Goal: Information Seeking & Learning: Learn about a topic

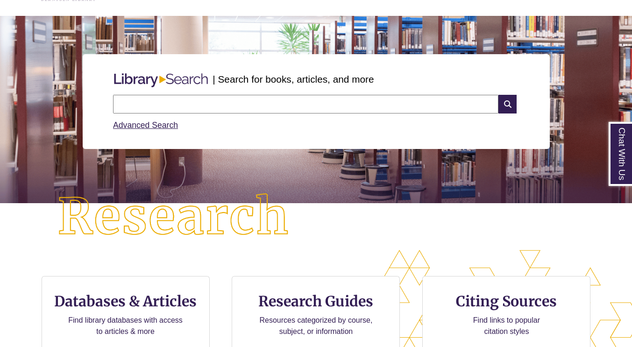
scroll to position [140, 0]
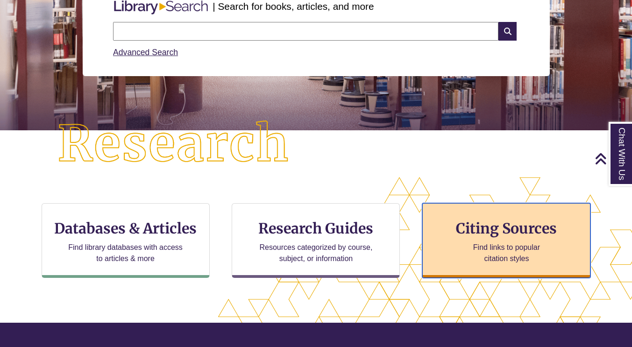
click at [554, 248] on div "Citing Sources Find links to popular citation styles" at bounding box center [506, 240] width 168 height 75
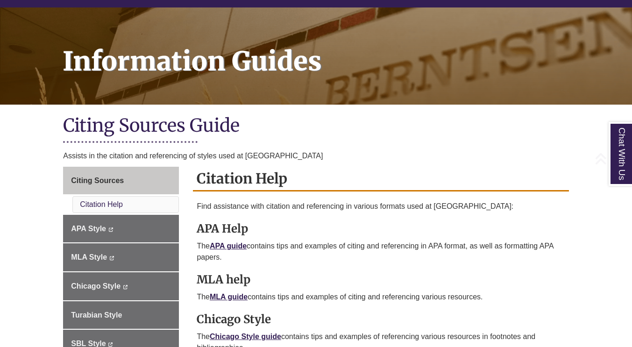
scroll to position [140, 0]
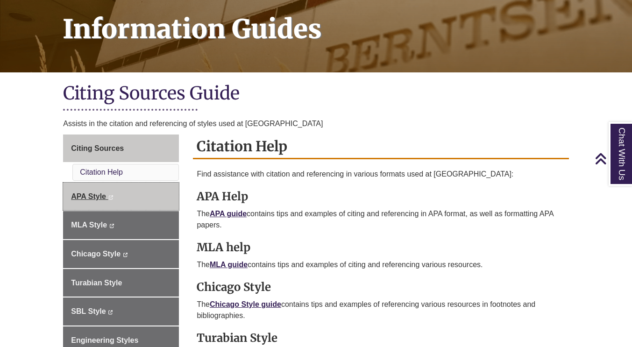
click at [101, 199] on span "APA Style" at bounding box center [88, 196] width 35 height 8
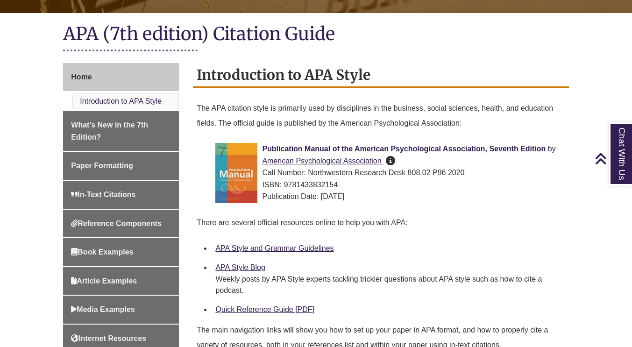
scroll to position [280, 0]
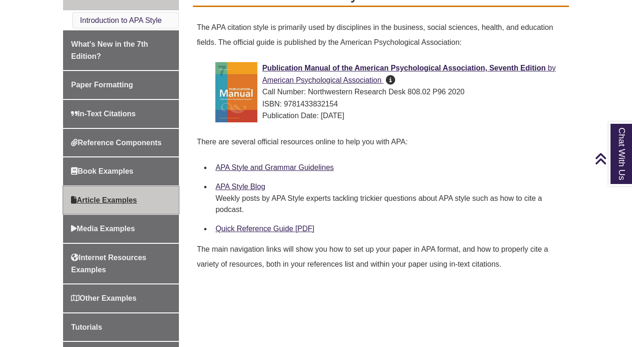
click at [118, 199] on span "Article Examples" at bounding box center [104, 200] width 66 height 8
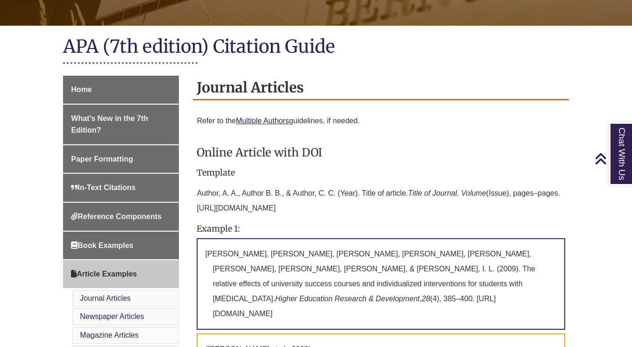
scroll to position [280, 0]
